Goal: Navigation & Orientation: Find specific page/section

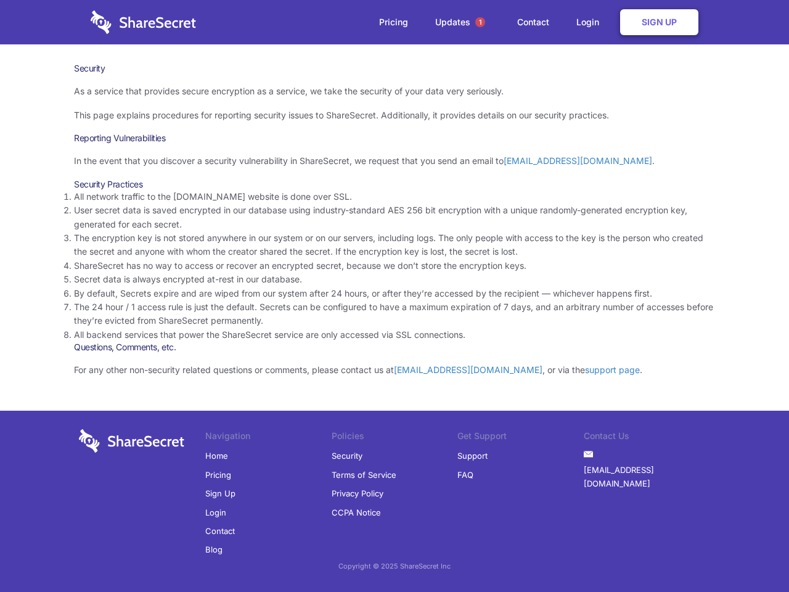
click at [394, 296] on li "By default, Secrets expire and are wiped from our system after 24 hours, or aft…" at bounding box center [394, 294] width 641 height 14
click at [480, 22] on span "1" at bounding box center [480, 22] width 10 height 10
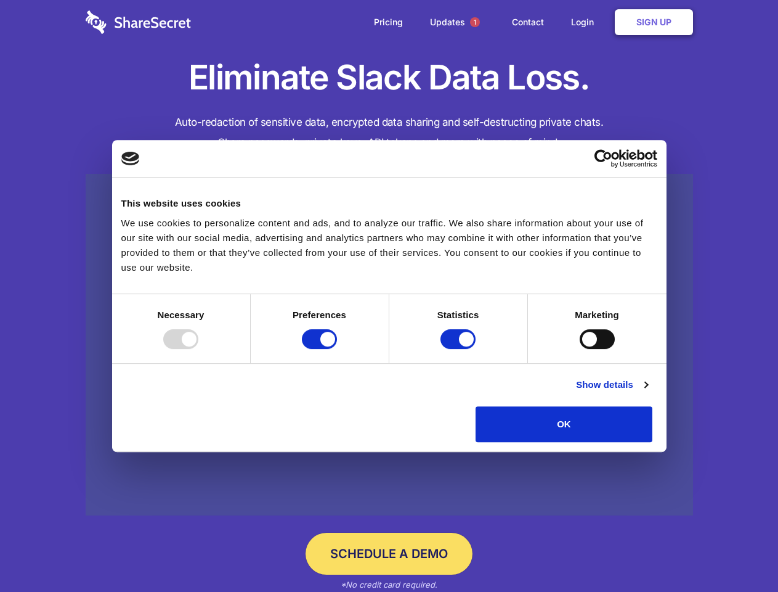
click at [198, 349] on div at bounding box center [180, 339] width 35 height 20
click at [337, 349] on input "Preferences" at bounding box center [319, 339] width 35 height 20
checkbox input "false"
click at [460, 349] on input "Statistics" at bounding box center [458, 339] width 35 height 20
checkbox input "false"
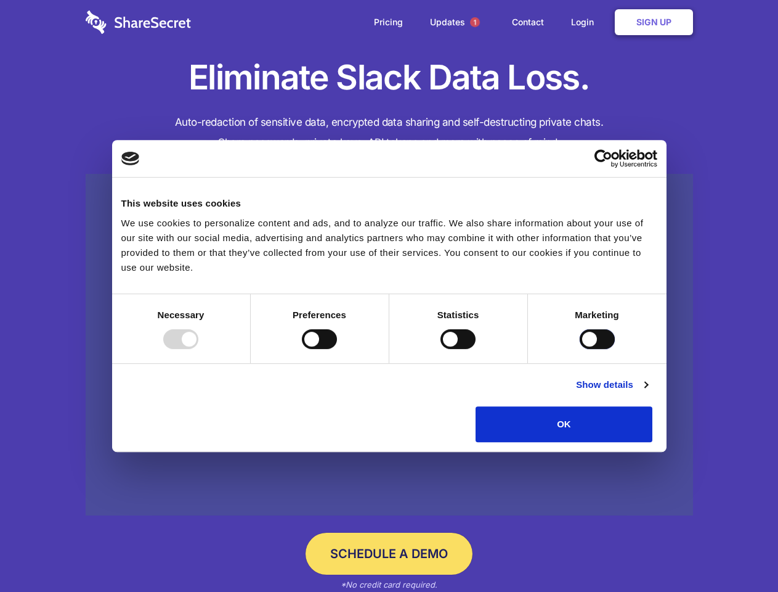
click at [580, 349] on input "Marketing" at bounding box center [597, 339] width 35 height 20
checkbox input "true"
click at [648, 392] on link "Show details" at bounding box center [611, 384] width 71 height 15
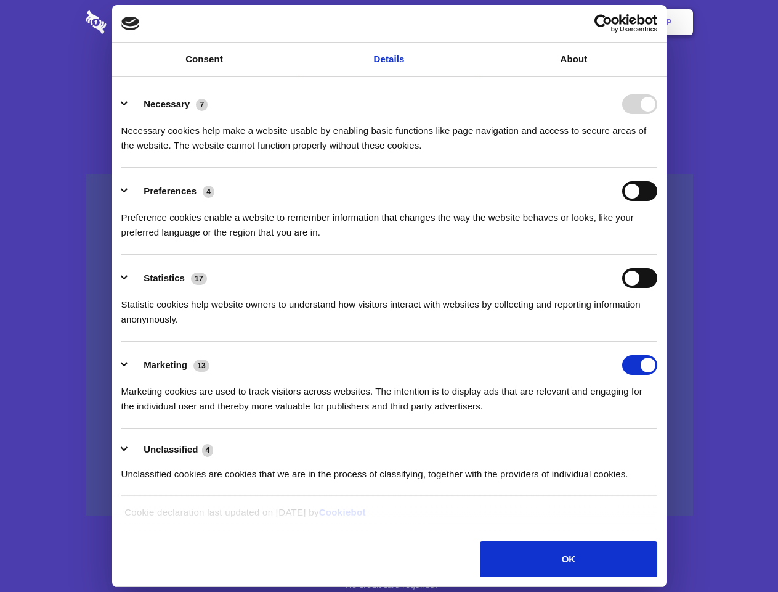
click at [658, 153] on div "Necessary cookies help make a website usable by enabling basic functions like p…" at bounding box center [389, 133] width 536 height 39
click at [475, 22] on span "1" at bounding box center [475, 22] width 10 height 10
